Goal: Information Seeking & Learning: Check status

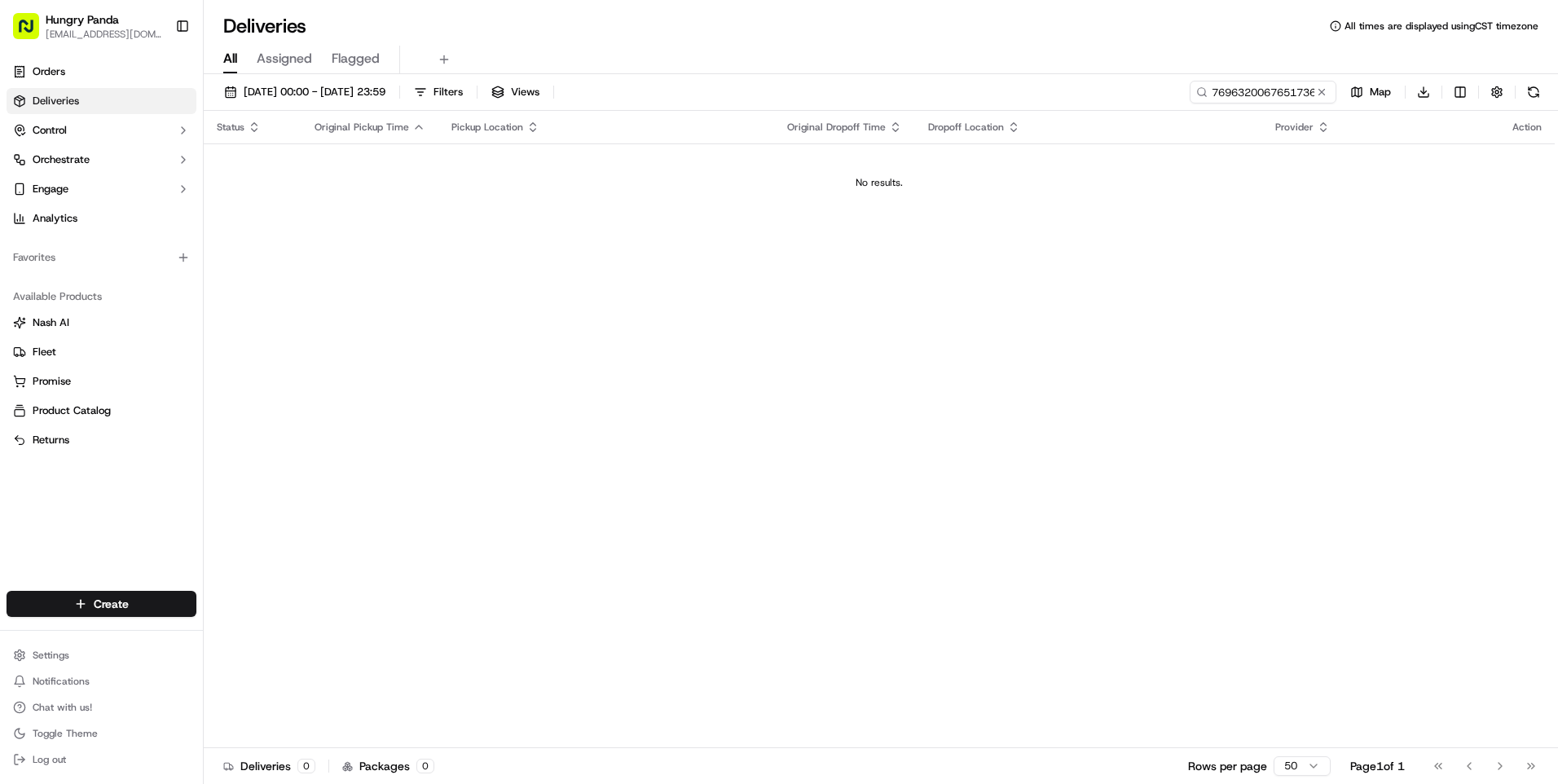
click at [1326, 254] on div "Status Original Pickup Time Pickup Location Original Dropoff Time Dropoff Locat…" at bounding box center [879, 429] width 1351 height 637
click at [1270, 101] on input "769632006765173657797" at bounding box center [1238, 92] width 196 height 23
paste input "350002878875979713839"
type input "350002878875979713839"
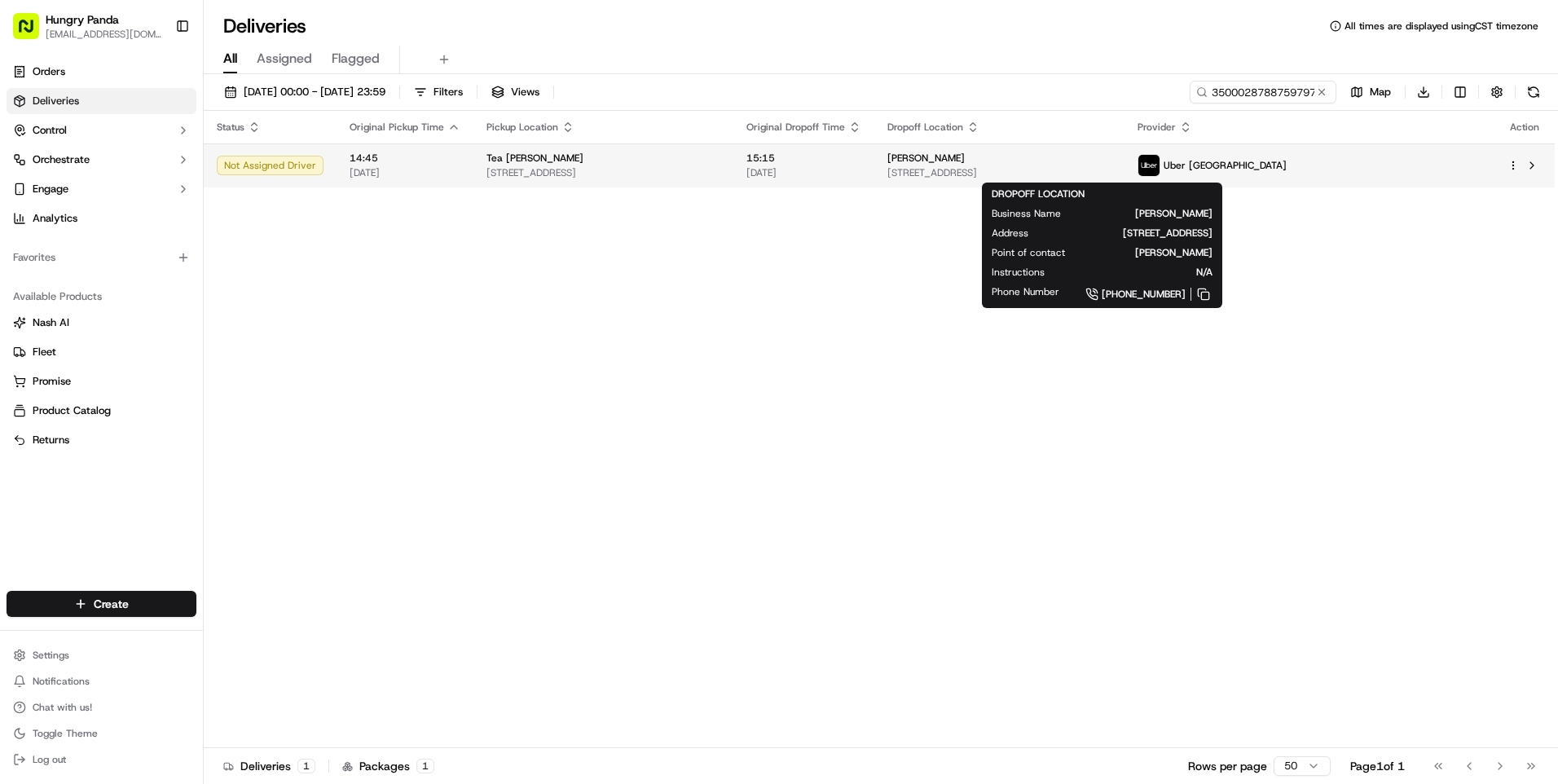
click at [1111, 169] on span "[STREET_ADDRESS]" at bounding box center [999, 172] width 223 height 13
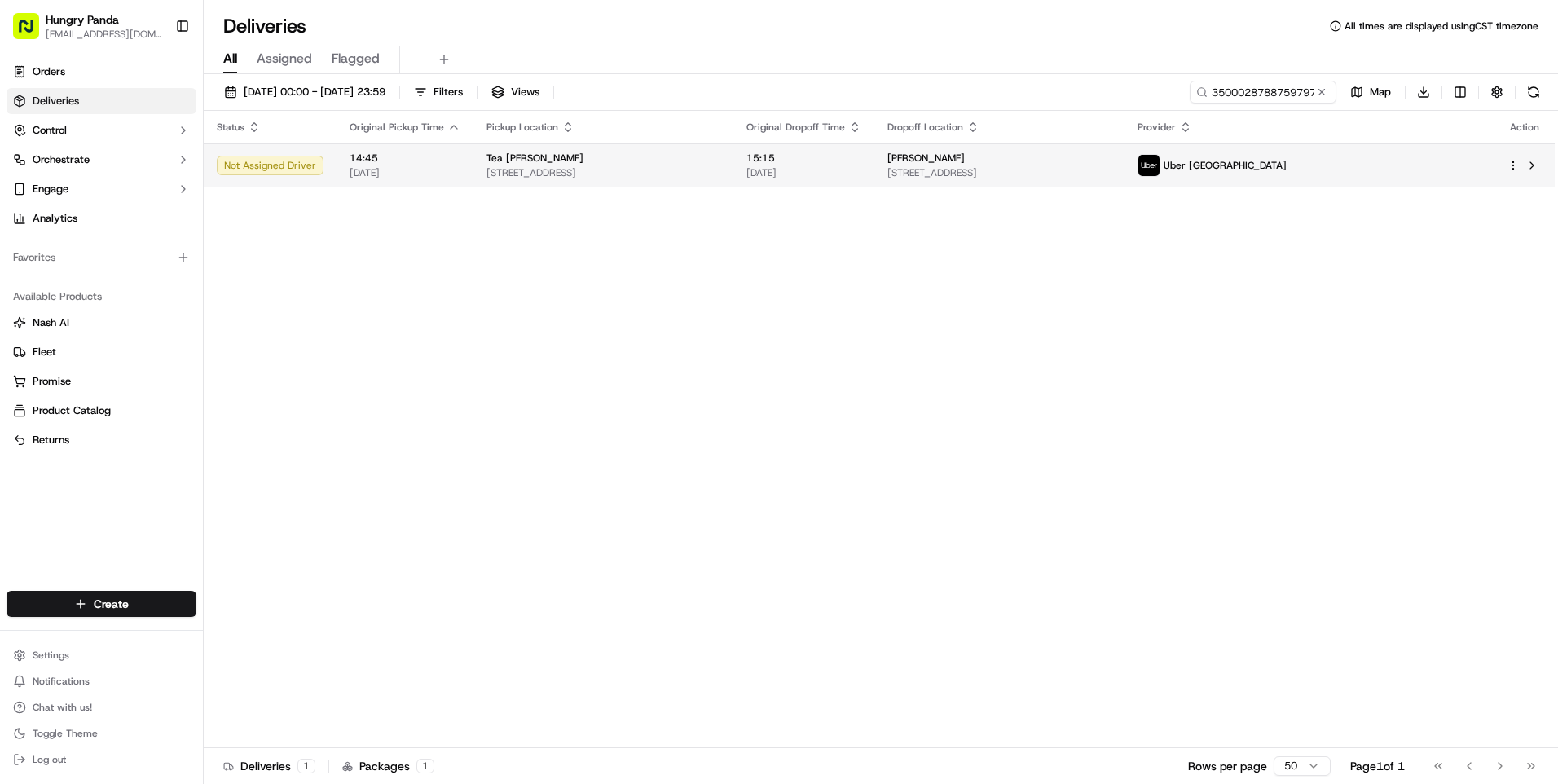
click at [1093, 175] on span "[STREET_ADDRESS]" at bounding box center [999, 172] width 223 height 13
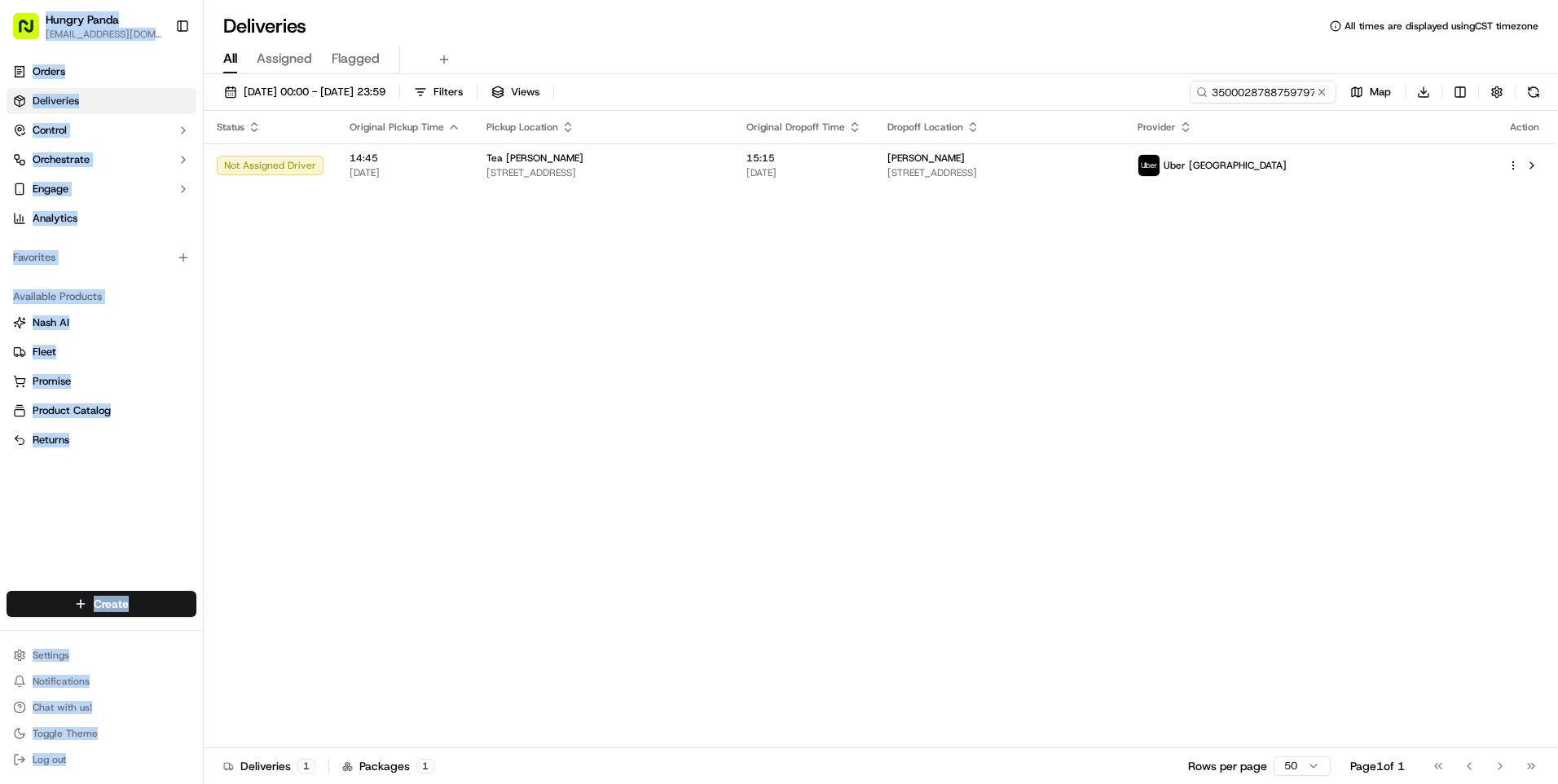
click at [172, 463] on div "Orders Deliveries Control Orchestrate Engage Analytics Favorites Available Prod…" at bounding box center [101, 314] width 203 height 525
click at [131, 721] on ul "Settings Notifications Chat with us! Toggle Theme Log out" at bounding box center [101, 707] width 190 height 127
